Goal: Task Accomplishment & Management: Complete application form

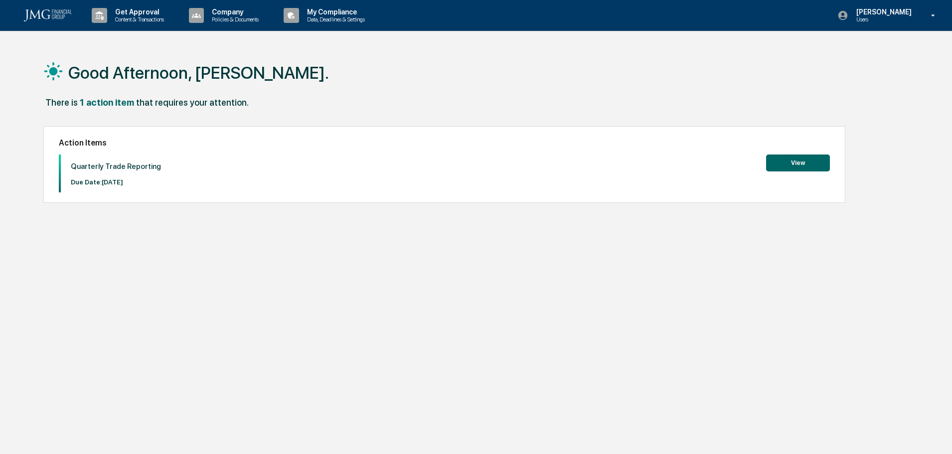
click at [808, 160] on button "View" at bounding box center [798, 162] width 64 height 17
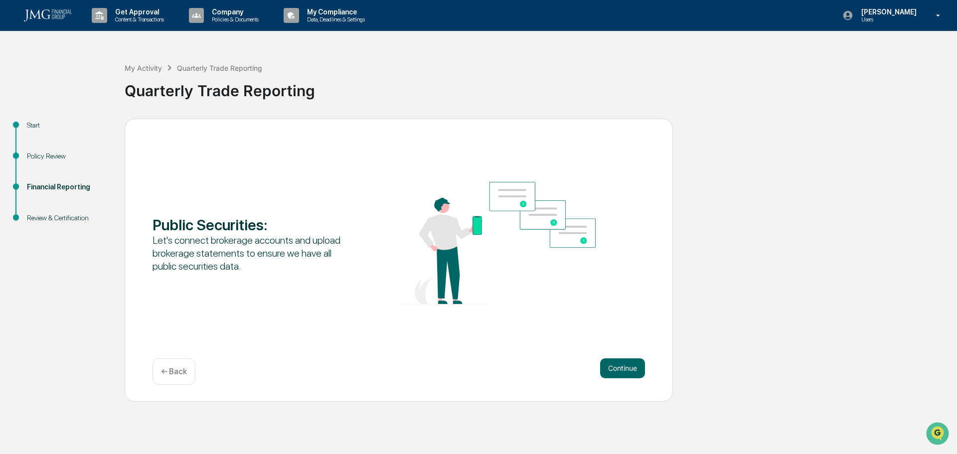
click at [610, 368] on button "Continue" at bounding box center [622, 368] width 45 height 20
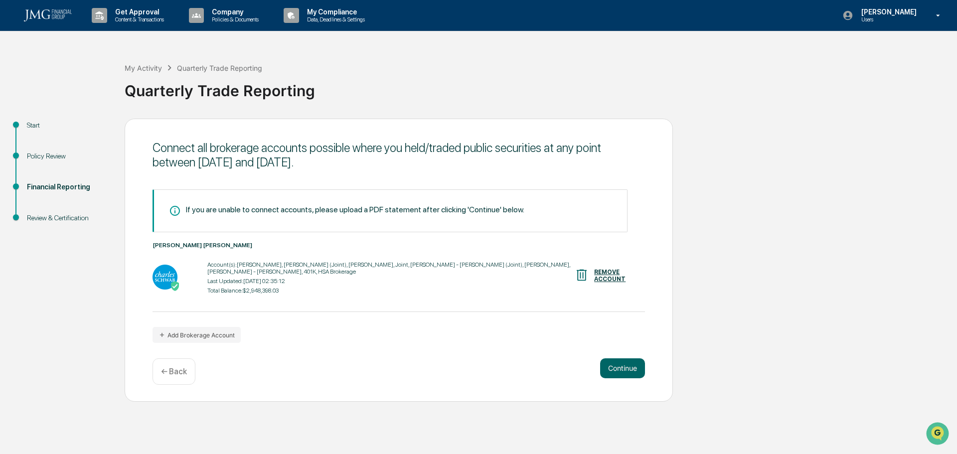
click at [631, 366] on button "Continue" at bounding box center [622, 368] width 45 height 20
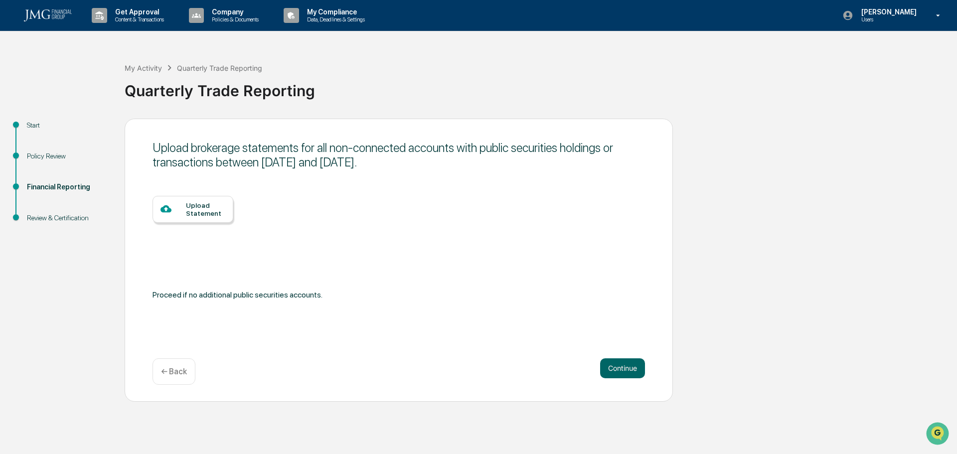
click at [628, 365] on button "Continue" at bounding box center [622, 368] width 45 height 20
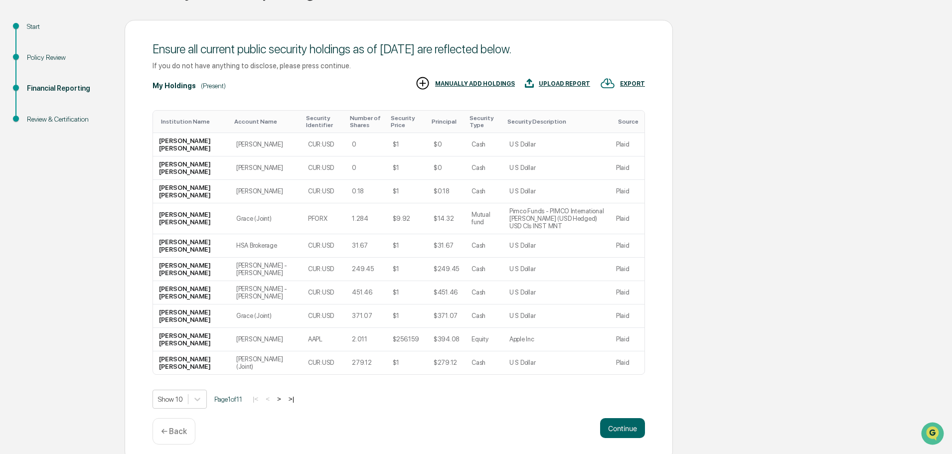
scroll to position [134, 0]
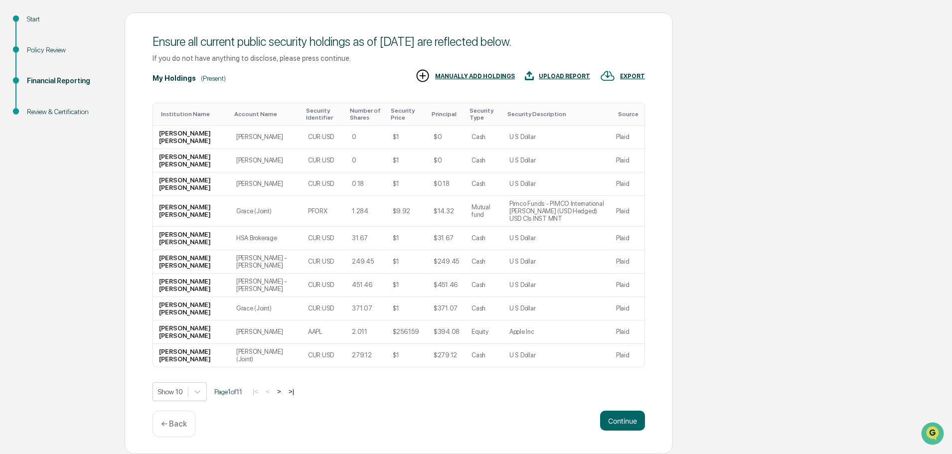
click at [199, 392] on body "Get Approval Content & Transactions Company Policies & Documents My Compliance …" at bounding box center [476, 174] width 952 height 560
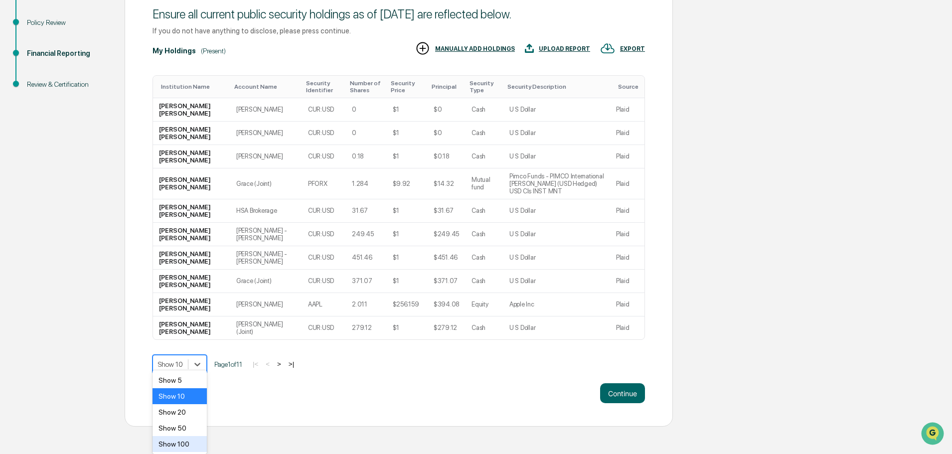
click at [188, 440] on div "Show 100" at bounding box center [179, 444] width 54 height 16
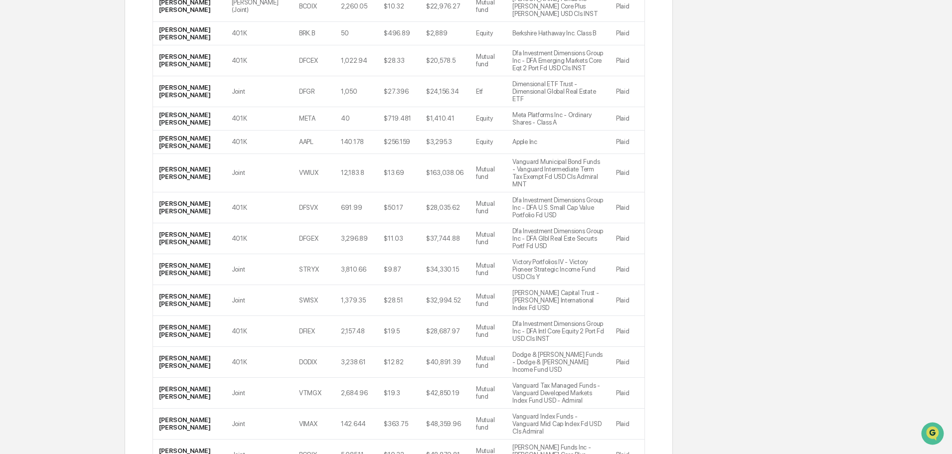
scroll to position [2221, 0]
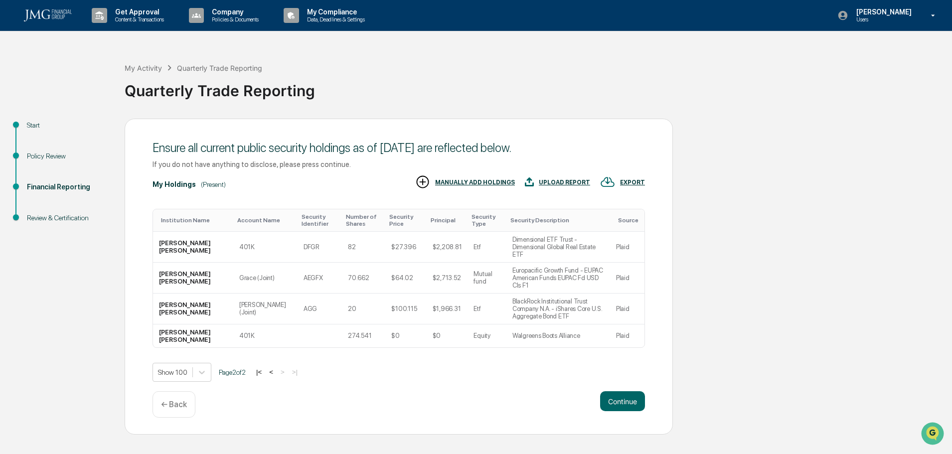
scroll to position [0, 0]
click at [560, 180] on div "UPLOAD REPORT" at bounding box center [564, 182] width 51 height 7
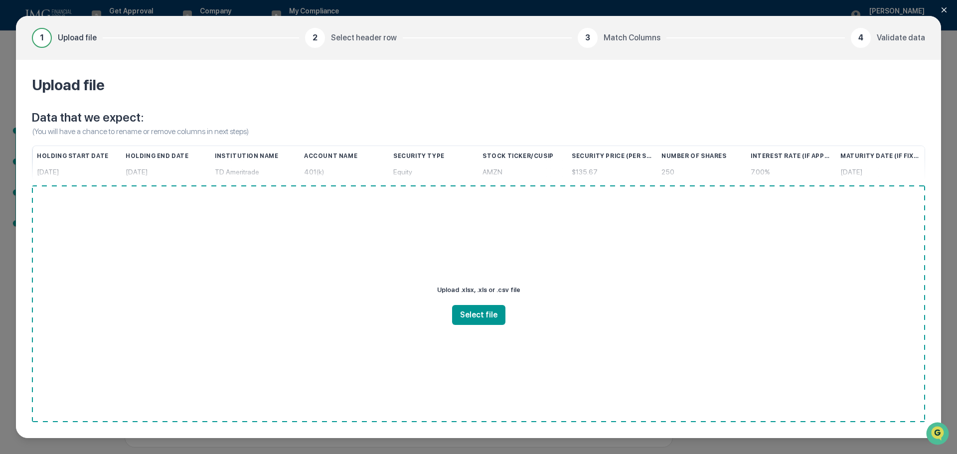
click at [941, 8] on icon "Close modal" at bounding box center [944, 10] width 8 height 8
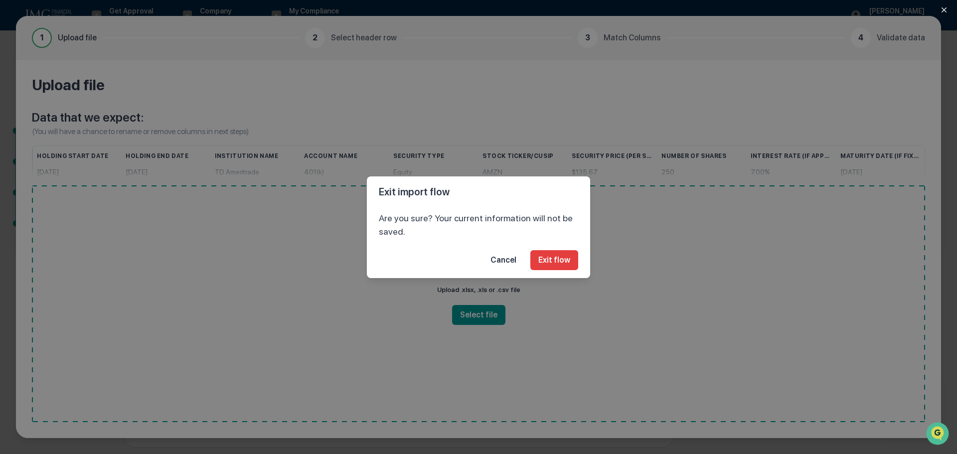
click at [504, 259] on button "Cancel" at bounding box center [503, 260] width 42 height 20
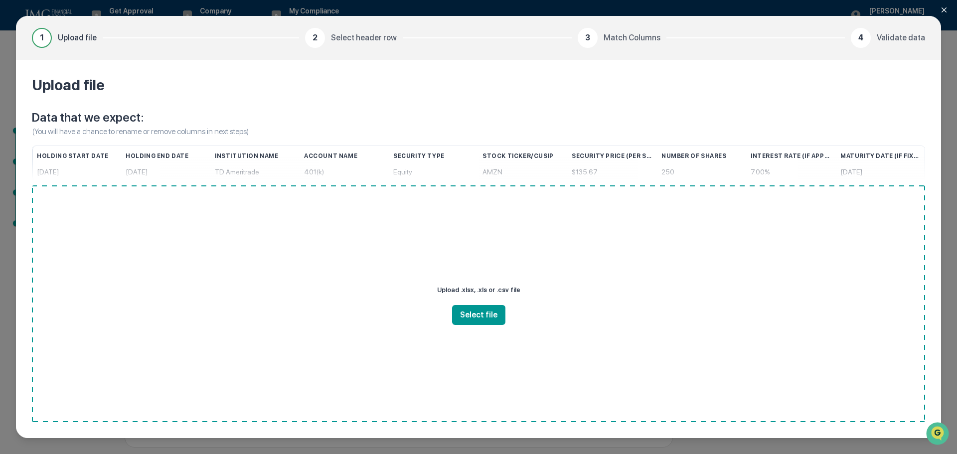
click at [717, 88] on h2 "Upload file" at bounding box center [478, 85] width 893 height 18
click at [107, 34] on div "1 Upload file" at bounding box center [168, 38] width 273 height 20
click at [317, 39] on span "2" at bounding box center [314, 38] width 5 height 12
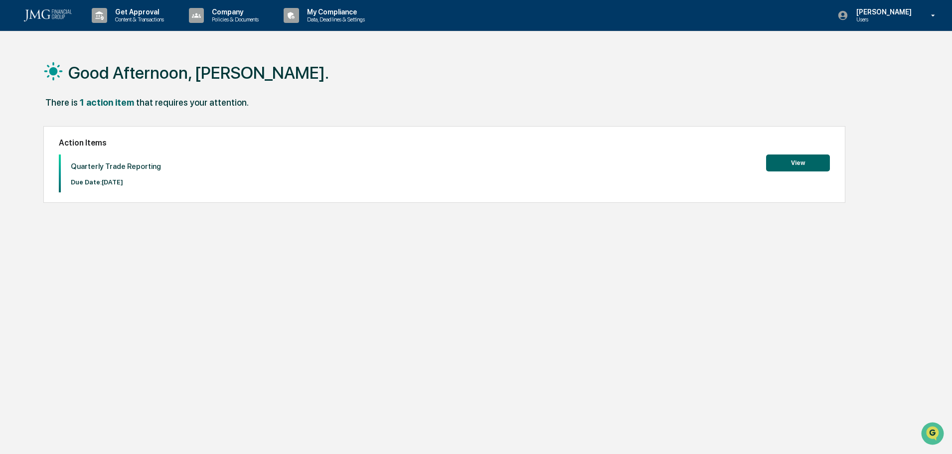
click at [799, 162] on button "View" at bounding box center [798, 162] width 64 height 17
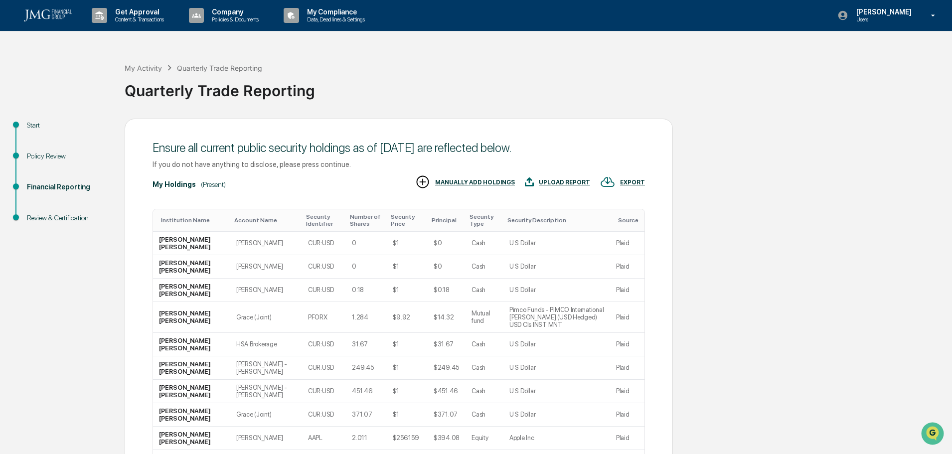
click at [630, 179] on div "EXPORT" at bounding box center [632, 182] width 25 height 7
click at [635, 209] on p "csv (excel)" at bounding box center [643, 209] width 35 height 10
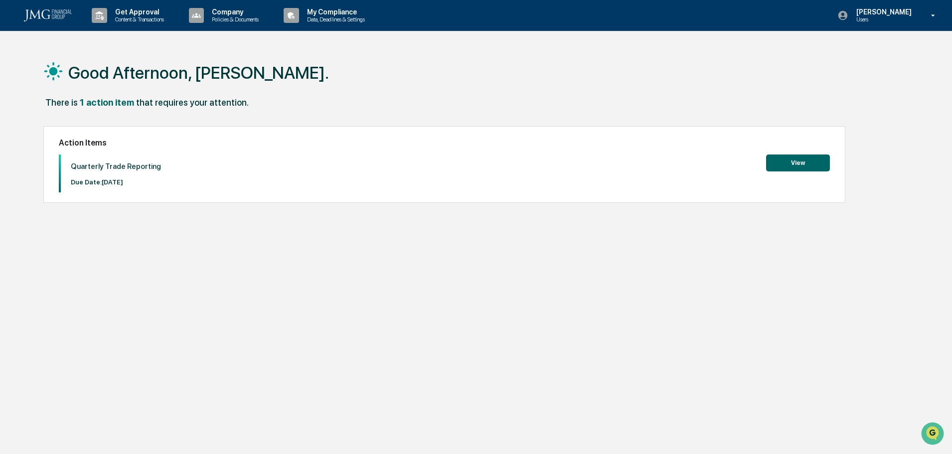
click at [824, 165] on button "View" at bounding box center [798, 162] width 64 height 17
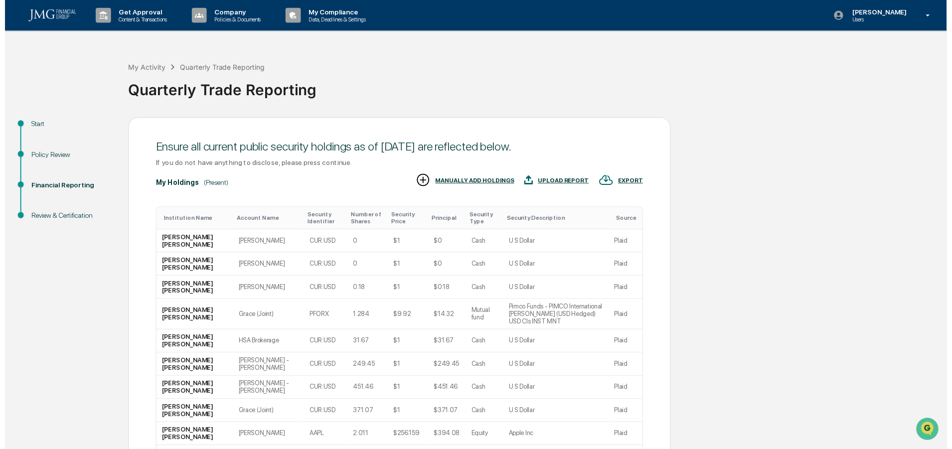
scroll to position [99, 0]
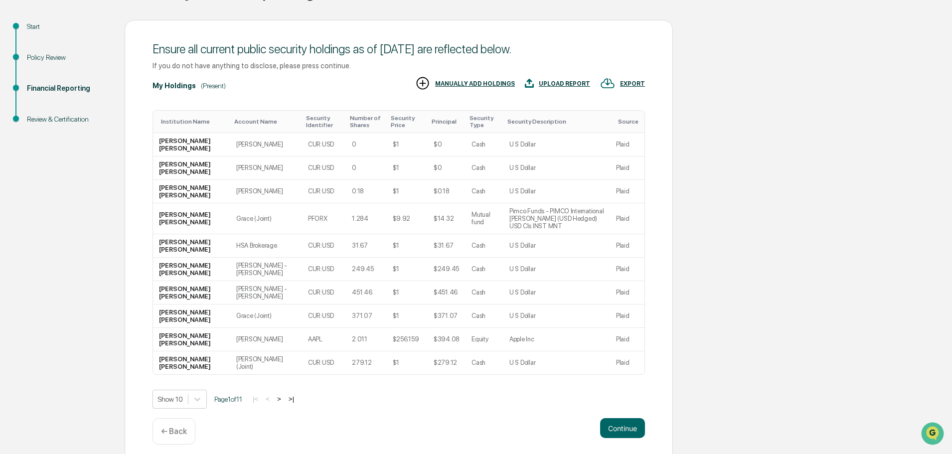
click at [168, 426] on p "← Back" at bounding box center [174, 430] width 26 height 9
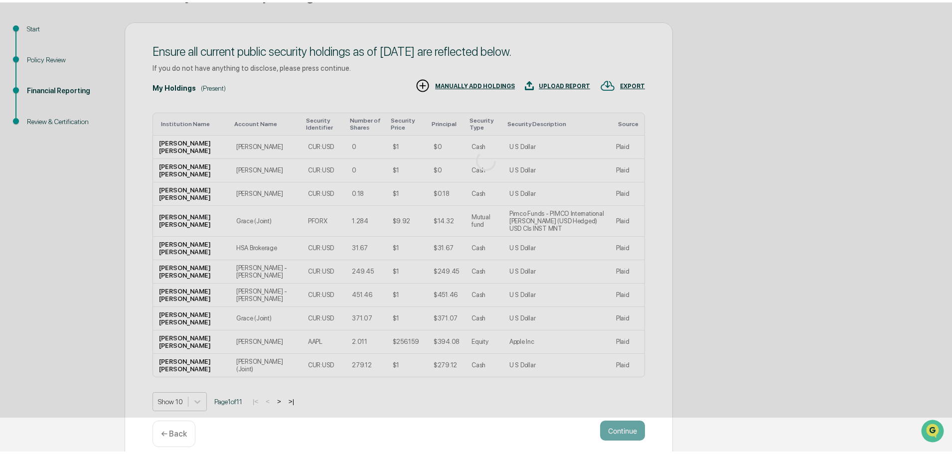
scroll to position [0, 0]
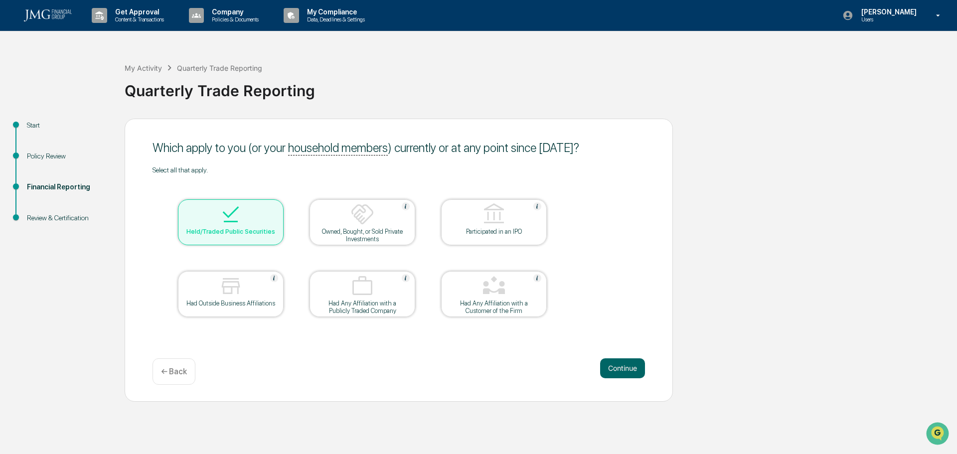
click at [166, 377] on div "← Back" at bounding box center [173, 371] width 43 height 26
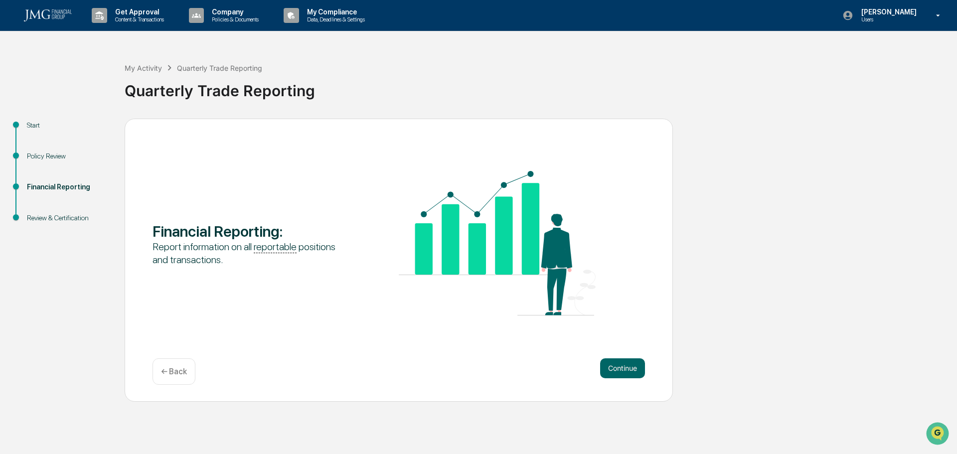
click at [164, 378] on div "← Back" at bounding box center [173, 371] width 43 height 26
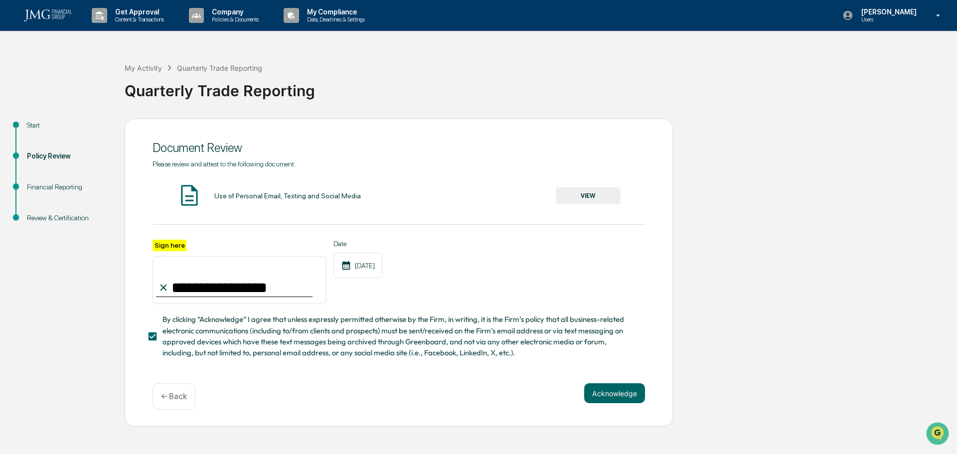
click at [606, 392] on button "Acknowledge" at bounding box center [614, 393] width 61 height 20
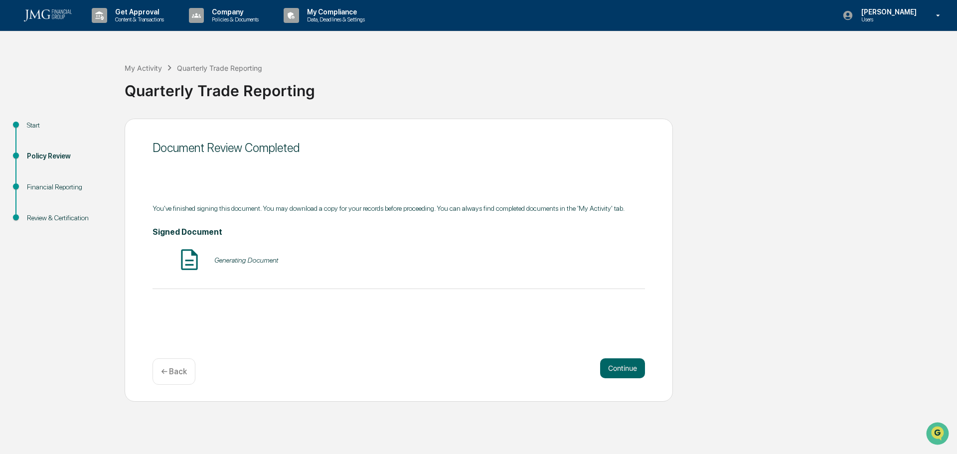
click at [617, 367] on button "Continue" at bounding box center [622, 368] width 45 height 20
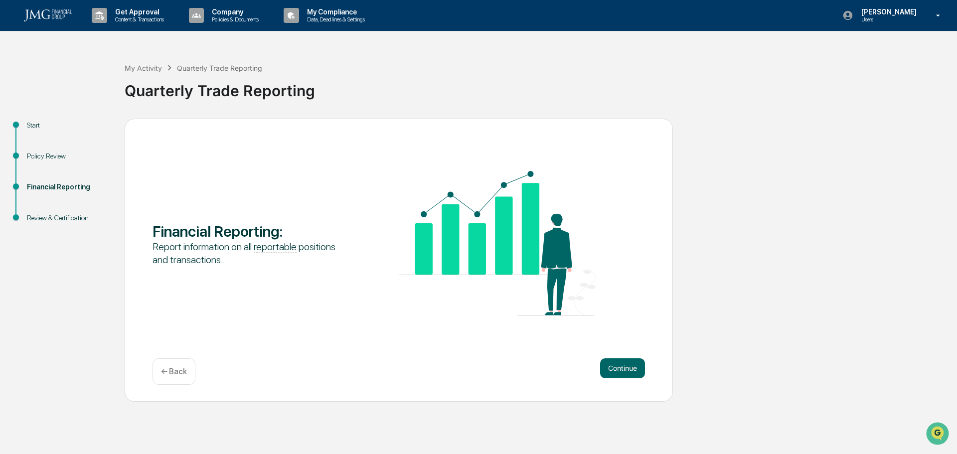
click at [617, 367] on button "Continue" at bounding box center [622, 368] width 45 height 20
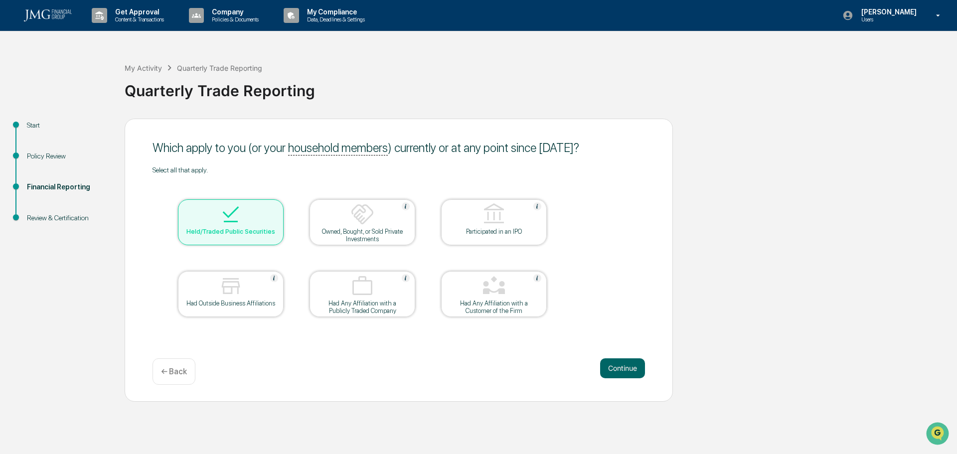
click at [617, 367] on button "Continue" at bounding box center [622, 368] width 45 height 20
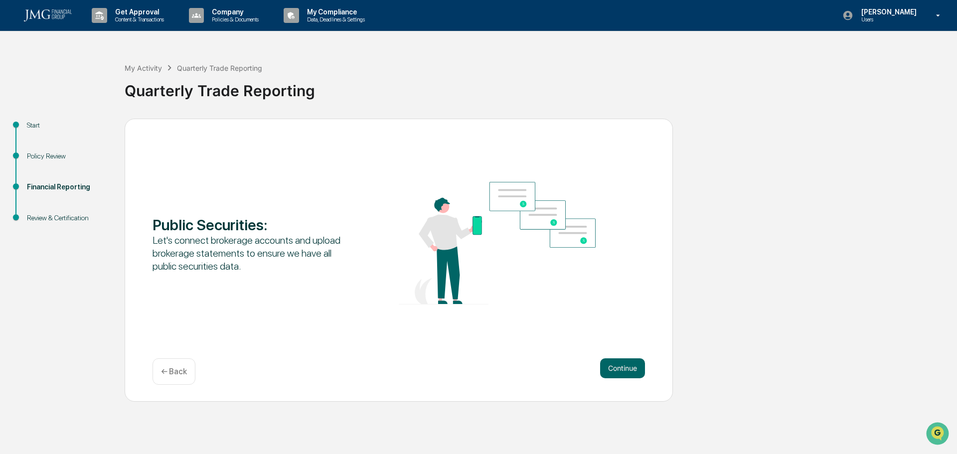
click at [617, 367] on button "Continue" at bounding box center [622, 368] width 45 height 20
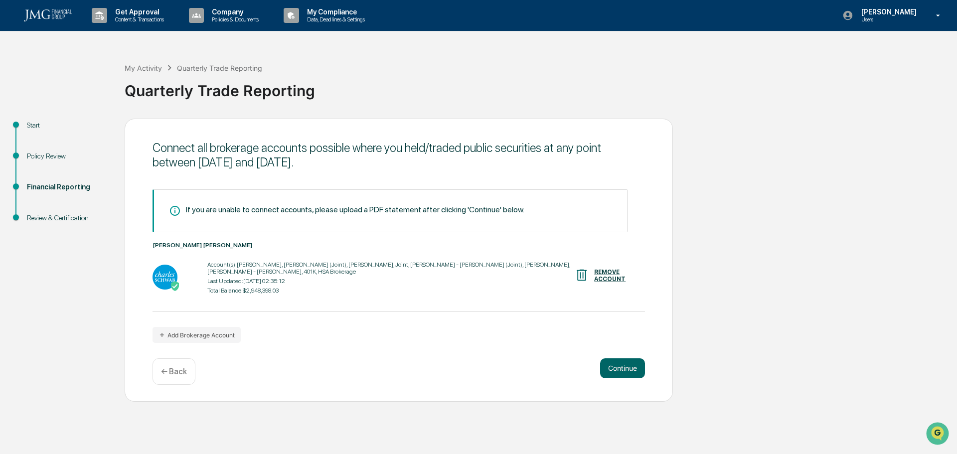
click at [616, 369] on button "Continue" at bounding box center [622, 368] width 45 height 20
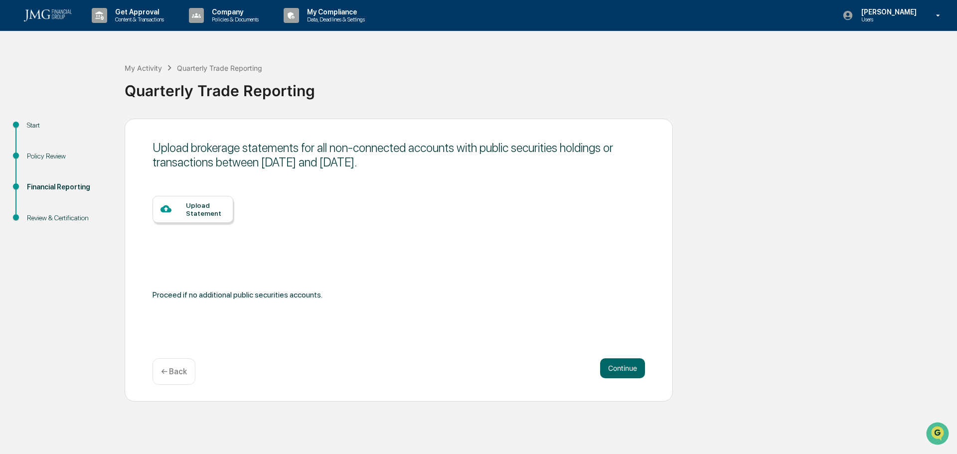
click at [616, 369] on button "Continue" at bounding box center [622, 368] width 45 height 20
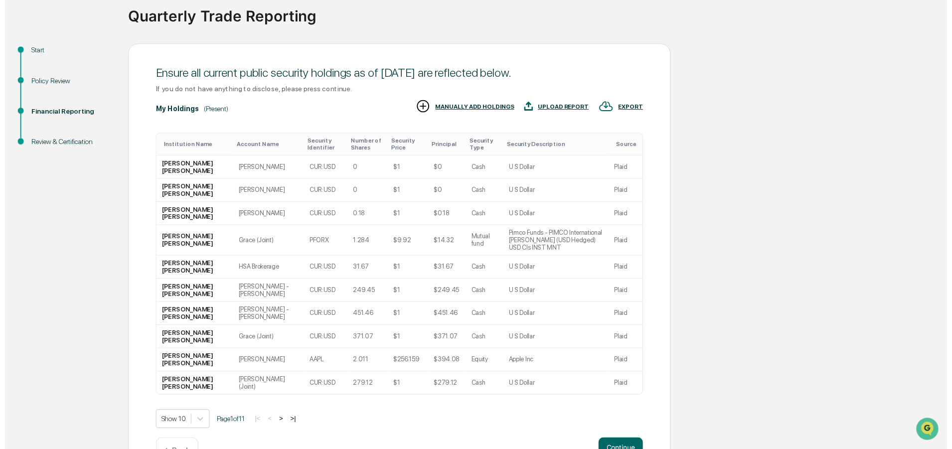
scroll to position [99, 0]
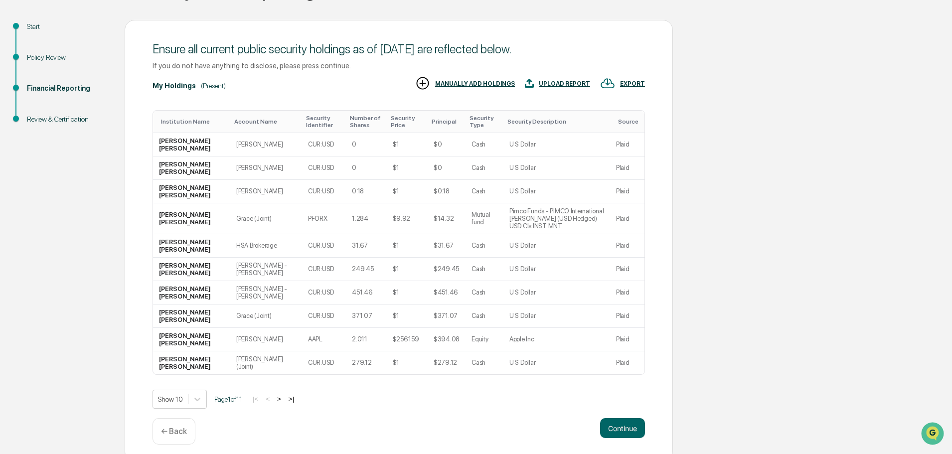
click at [622, 421] on button "Continue" at bounding box center [622, 428] width 45 height 20
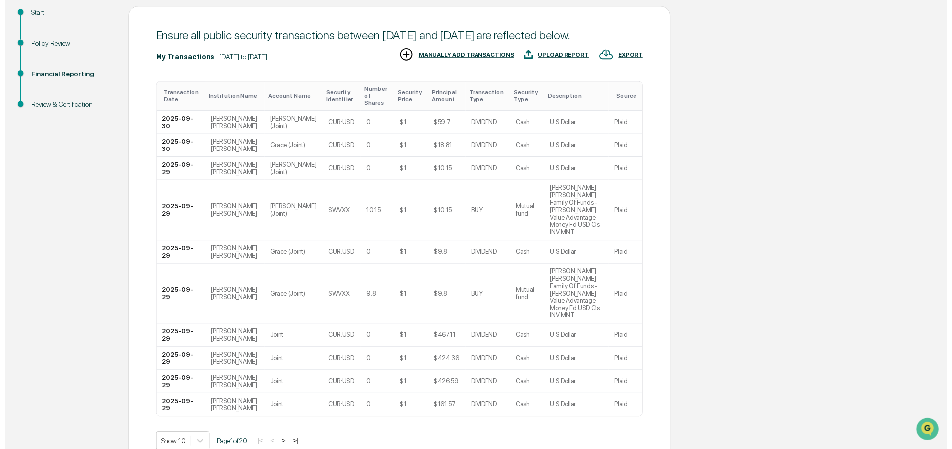
scroll to position [129, 0]
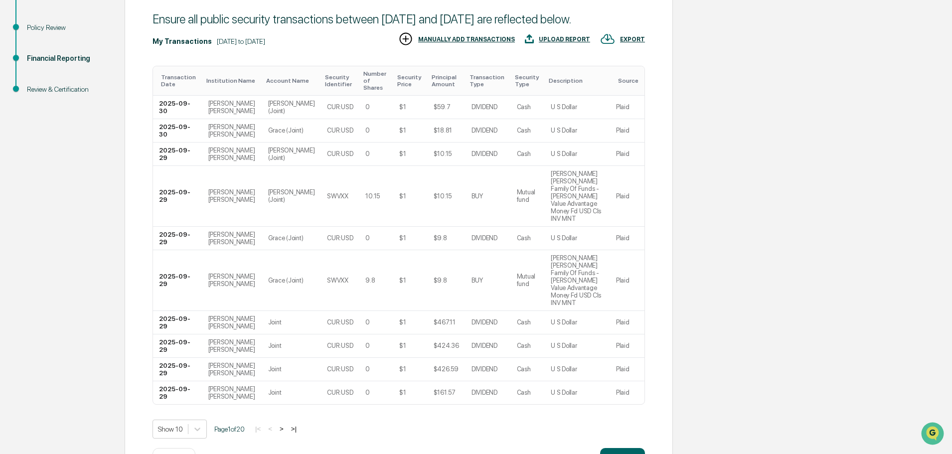
click at [611, 448] on button "Continue" at bounding box center [622, 458] width 45 height 20
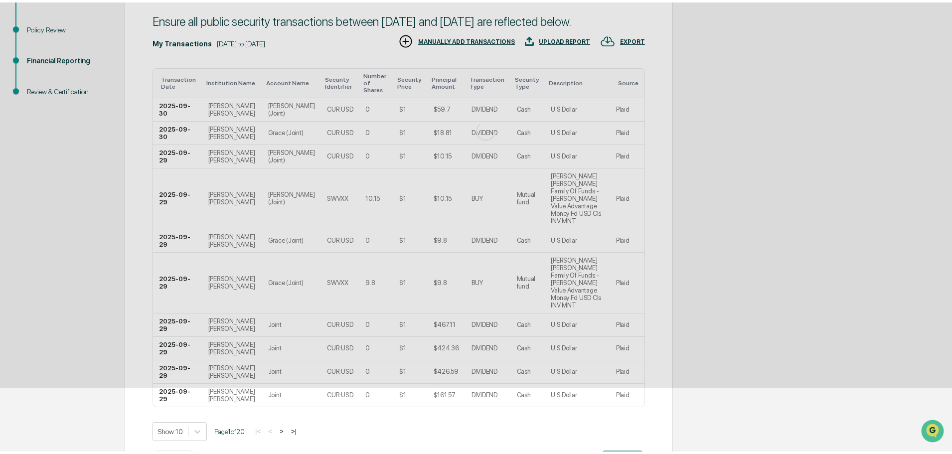
scroll to position [0, 0]
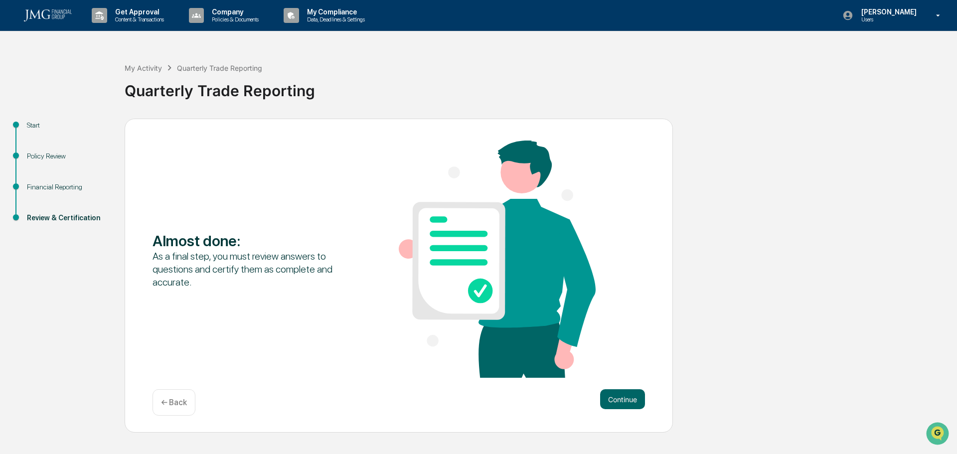
click at [618, 400] on button "Continue" at bounding box center [622, 399] width 45 height 20
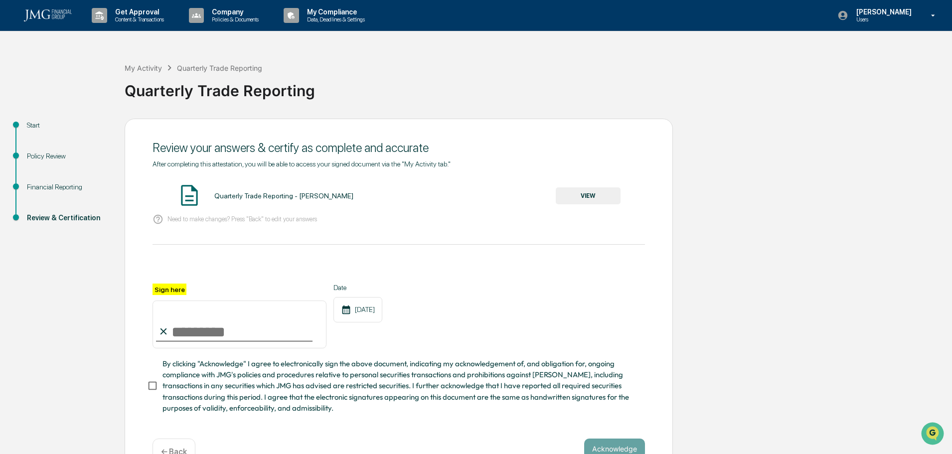
click at [577, 194] on button "VIEW" at bounding box center [587, 195] width 65 height 17
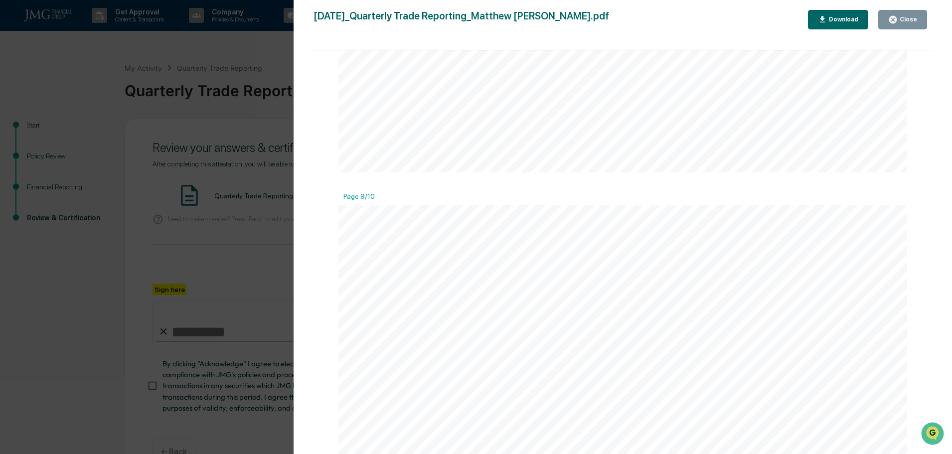
scroll to position [6962, 0]
click at [894, 19] on icon "button" at bounding box center [892, 19] width 9 height 9
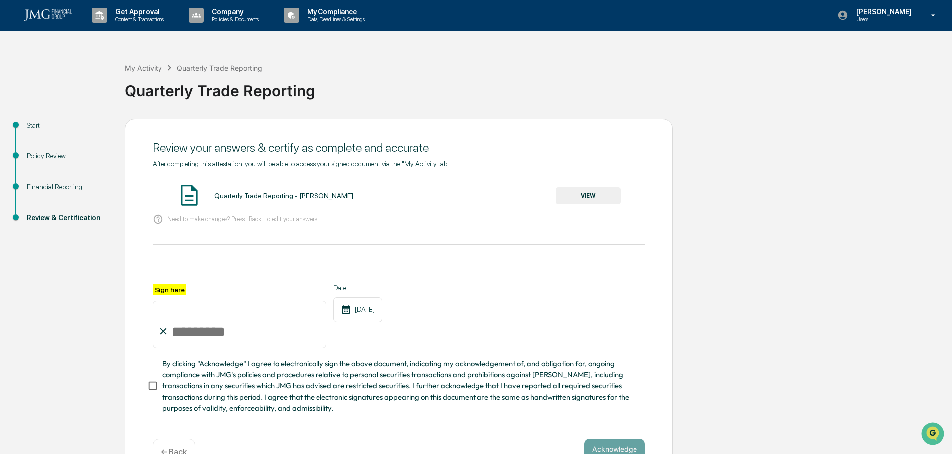
click at [184, 329] on input "Sign here" at bounding box center [239, 324] width 174 height 48
type input "**********"
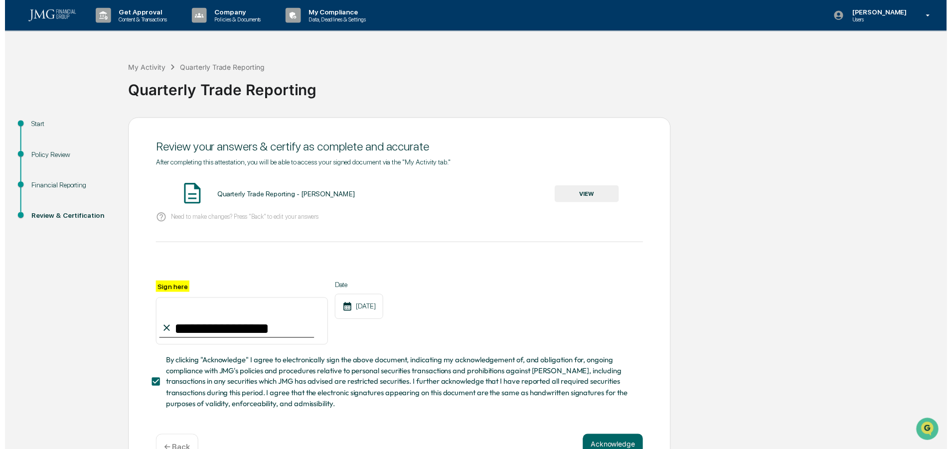
scroll to position [31, 0]
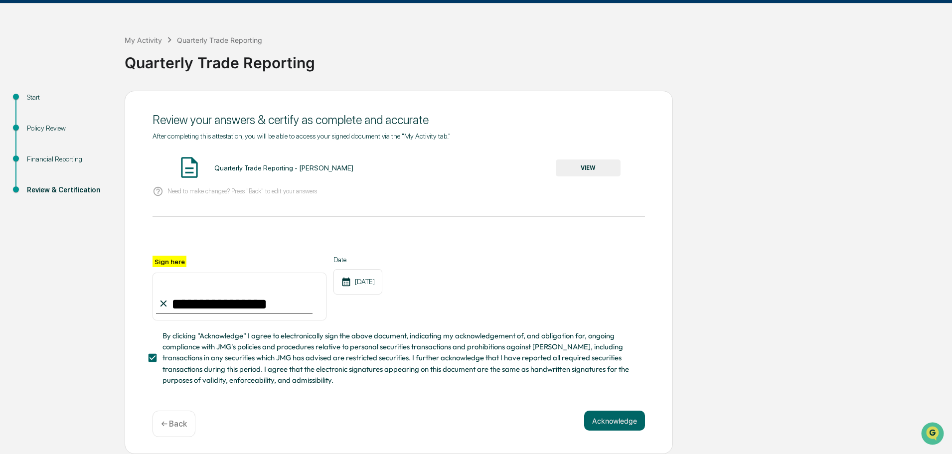
click at [595, 423] on button "Acknowledge" at bounding box center [614, 421] width 61 height 20
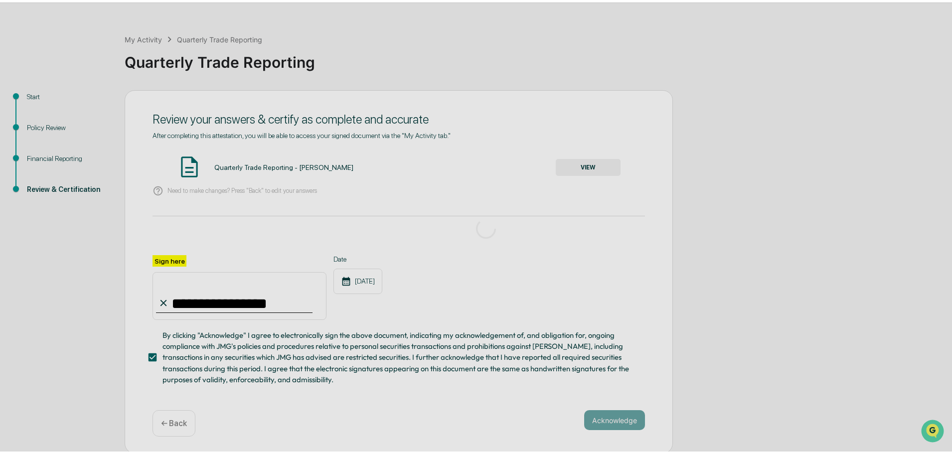
scroll to position [0, 0]
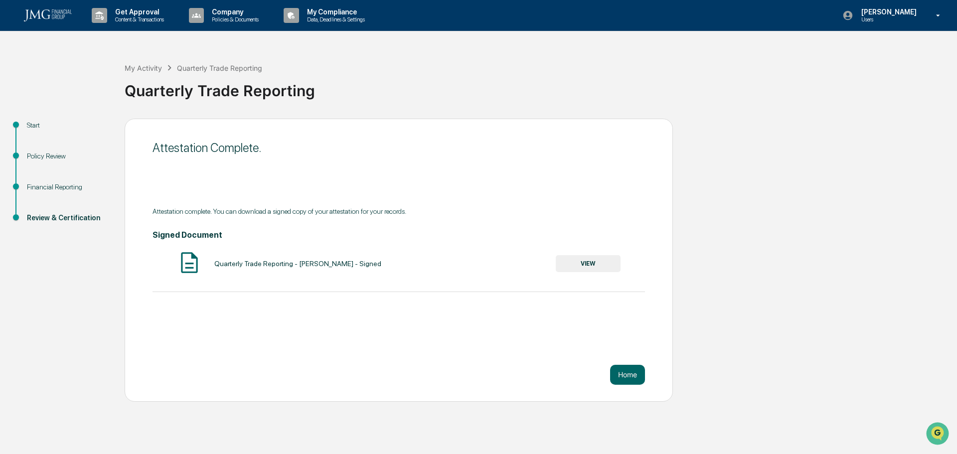
click at [619, 374] on button "Home" at bounding box center [627, 375] width 35 height 20
